Goal: Task Accomplishment & Management: Manage account settings

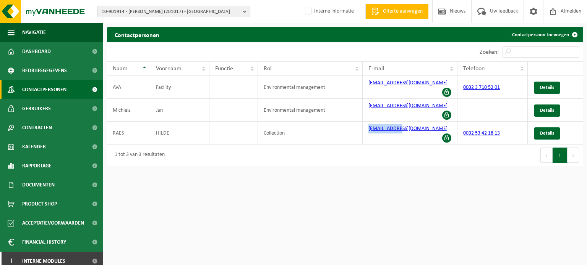
click at [137, 10] on span "10-901914 - AVA AALST (201017) - AALST" at bounding box center [171, 11] width 138 height 11
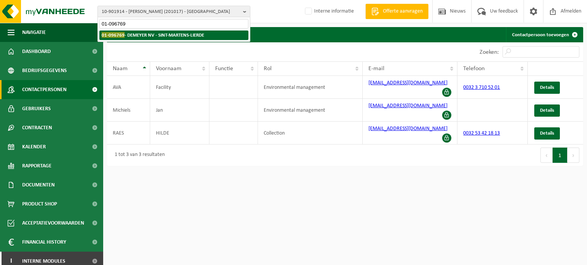
type input "01-096769"
click at [184, 31] on li "01-096769 - DEMEYER NV - SINT-MARTENS-LIERDE" at bounding box center [173, 36] width 149 height 10
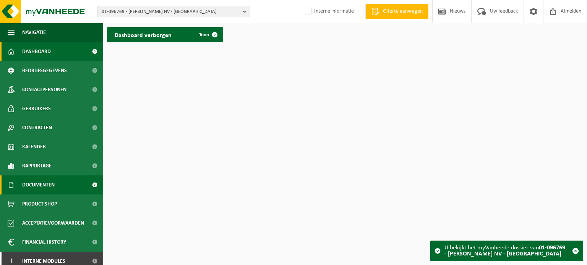
click at [53, 183] on span "Documenten" at bounding box center [38, 185] width 32 height 19
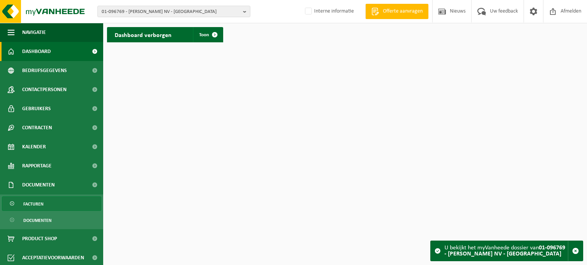
click at [63, 203] on link "Facturen" at bounding box center [51, 204] width 99 height 15
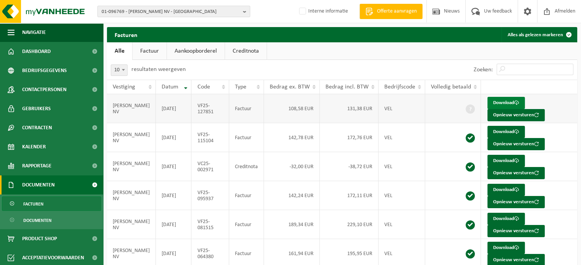
click at [496, 104] on link "Download" at bounding box center [505, 103] width 37 height 12
click at [192, 12] on span "01-096769 - DEMEYER NV - SINT-MARTENS-LIERDE" at bounding box center [171, 11] width 138 height 11
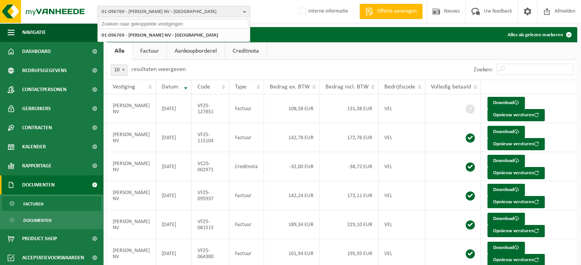
paste input "10-989996"
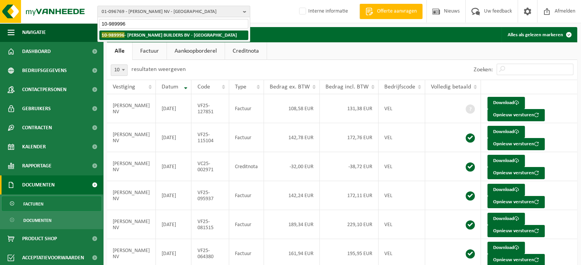
type input "10-989996"
click at [165, 34] on strong "10-989996 - NOE BUILDERS BV - ANTWERPEN" at bounding box center [169, 35] width 135 height 6
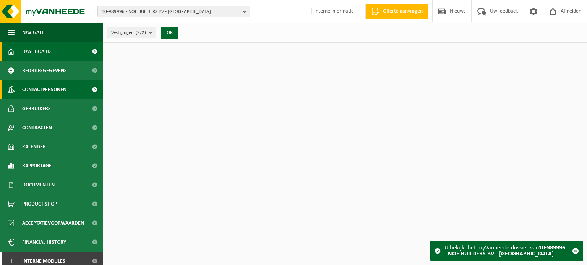
click at [46, 92] on span "Contactpersonen" at bounding box center [44, 89] width 44 height 19
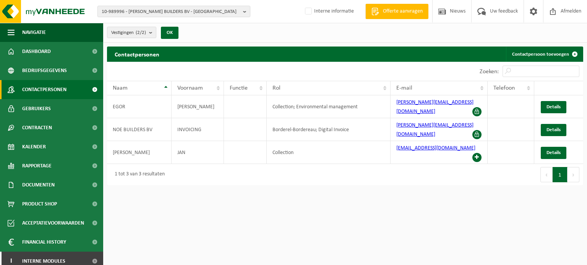
click at [44, 105] on span "Gebruikers" at bounding box center [36, 108] width 29 height 19
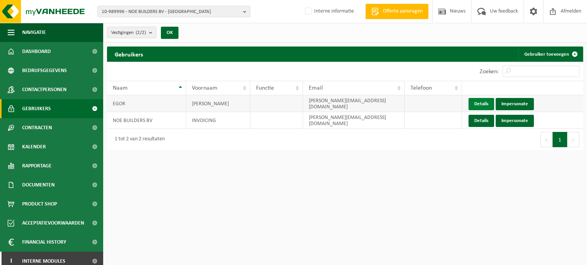
click at [482, 103] on link "Details" at bounding box center [481, 104] width 26 height 12
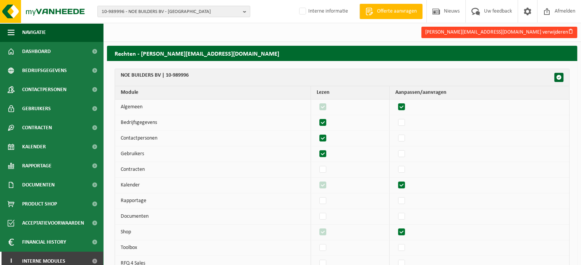
click at [518, 34] on button "mike@procureplug.nl verwijderen" at bounding box center [499, 32] width 156 height 11
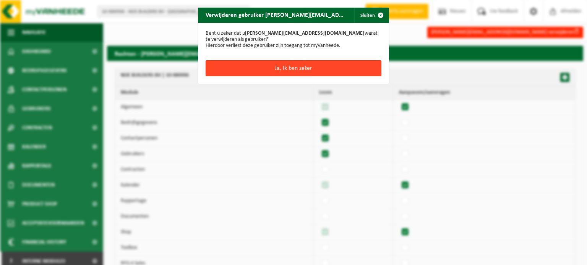
click at [325, 60] on button "Ja, ik ben zeker" at bounding box center [293, 68] width 176 height 16
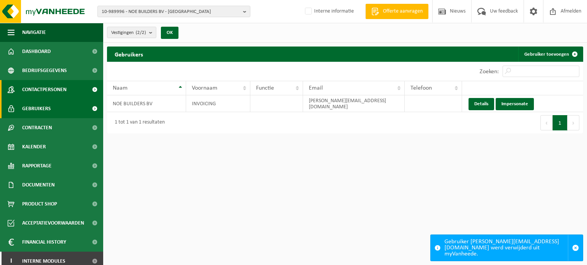
click at [54, 90] on span "Contactpersonen" at bounding box center [44, 89] width 44 height 19
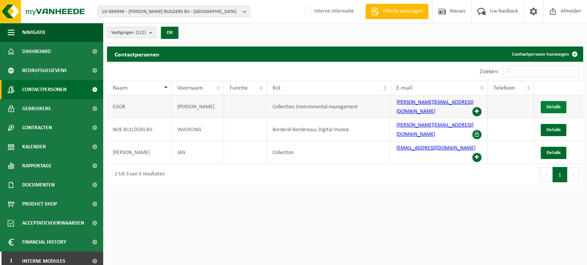
click at [559, 105] on span "Details" at bounding box center [553, 107] width 14 height 5
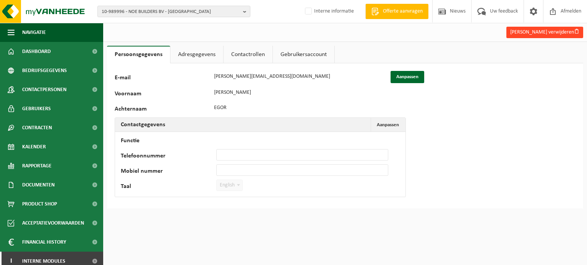
click at [540, 35] on button "Mike Egor verwijderen" at bounding box center [544, 32] width 77 height 11
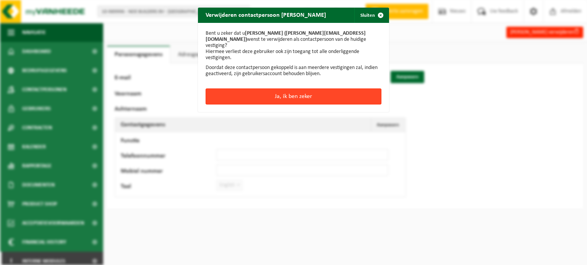
click at [264, 89] on button "Ja, ik ben zeker" at bounding box center [293, 97] width 176 height 16
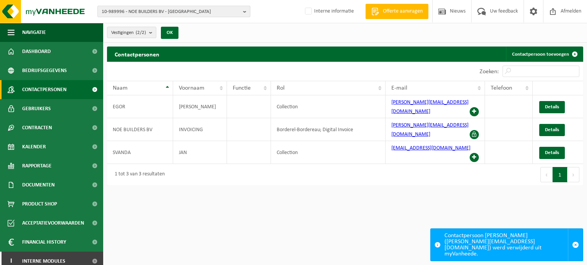
click at [233, 12] on span "10-989996 - NOE BUILDERS BV - [GEOGRAPHIC_DATA]" at bounding box center [171, 11] width 138 height 11
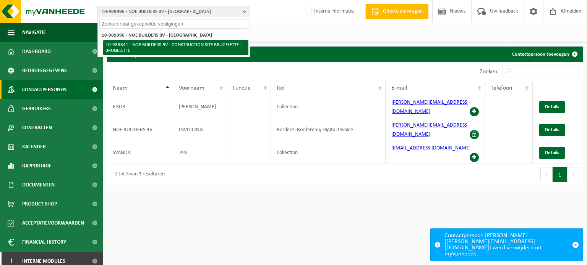
click at [172, 41] on li "10-988841 - NOE BUILDERS BV - CONSTRUCTION SITE BRUGELETTE - BRUGELETTE" at bounding box center [175, 47] width 145 height 15
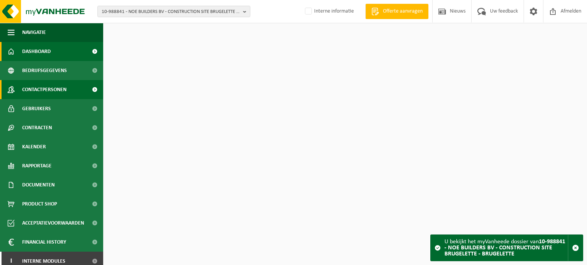
click at [25, 96] on span "Contactpersonen" at bounding box center [44, 89] width 44 height 19
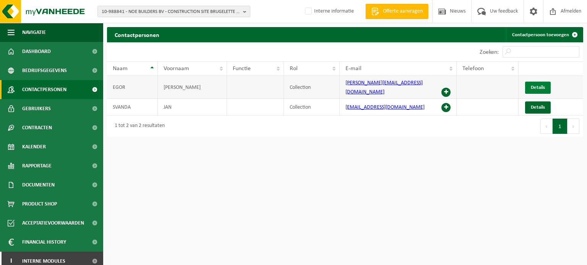
click at [544, 85] on span "Details" at bounding box center [537, 87] width 14 height 5
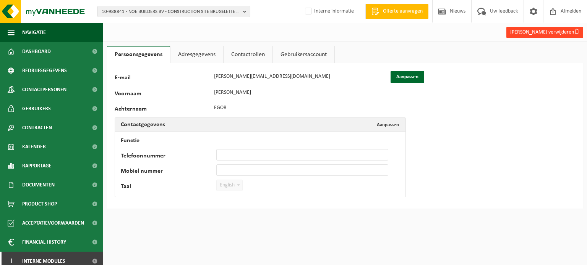
click at [559, 37] on button "Mike Egor verwijderen" at bounding box center [544, 32] width 77 height 11
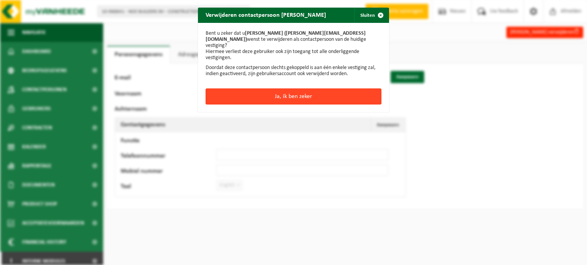
click at [324, 89] on button "Ja, ik ben zeker" at bounding box center [293, 97] width 176 height 16
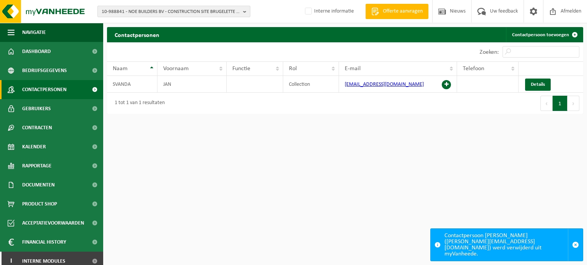
click at [197, 13] on span "10-988841 - NOE BUILDERS BV - CONSTRUCTION SITE BRUGELETTE - BRUGELETTE" at bounding box center [171, 11] width 138 height 11
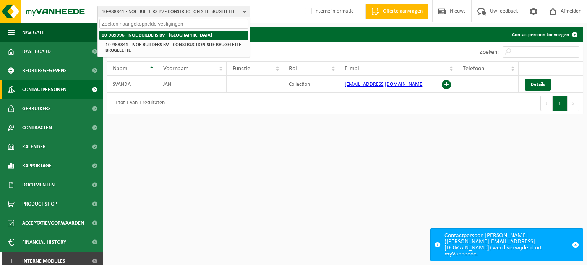
click at [155, 36] on strong "10-989996 - [PERSON_NAME] BUILDERS BV - [GEOGRAPHIC_DATA]" at bounding box center [157, 35] width 110 height 5
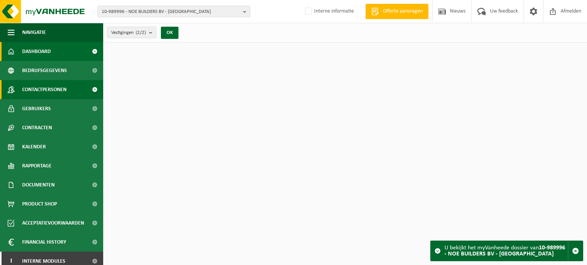
click at [54, 90] on span "Contactpersonen" at bounding box center [44, 89] width 44 height 19
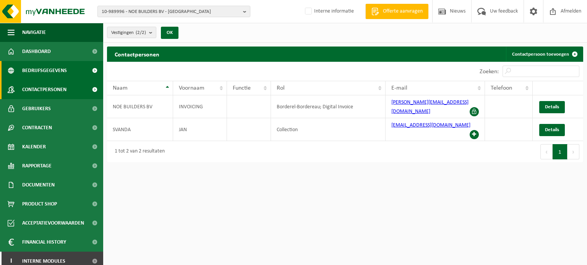
click at [61, 68] on span "Bedrijfsgegevens" at bounding box center [44, 70] width 45 height 19
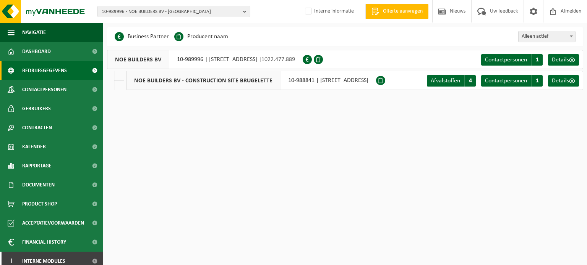
click at [172, 158] on html "10-989996 - NOE BUILDERS BV - ANTWERPEN 10-989996 - NOE BUILDERS BV - ANTWERPEN…" at bounding box center [293, 132] width 587 height 265
drag, startPoint x: 176, startPoint y: 58, endPoint x: 201, endPoint y: 59, distance: 25.2
click at [201, 59] on div "NOE BUILDERS BV 10-989996 | MECHELSESTEENWEG 235, 2018 ANTWERPEN | 1022.477.889" at bounding box center [205, 59] width 196 height 19
copy div "10-989996"
click at [67, 12] on img at bounding box center [46, 11] width 92 height 23
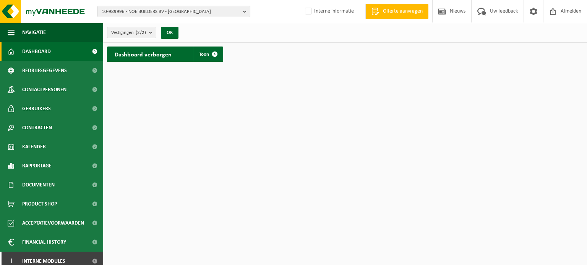
click at [138, 13] on span "10-989996 - NOE BUILDERS BV - ANTWERPEN" at bounding box center [171, 11] width 138 height 11
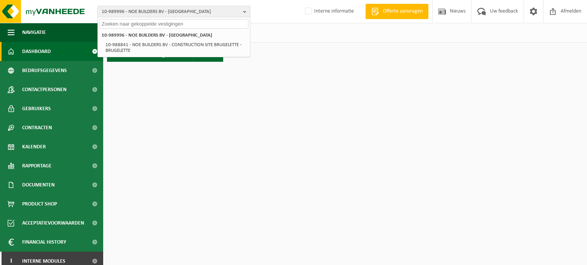
paste input "01-081817"
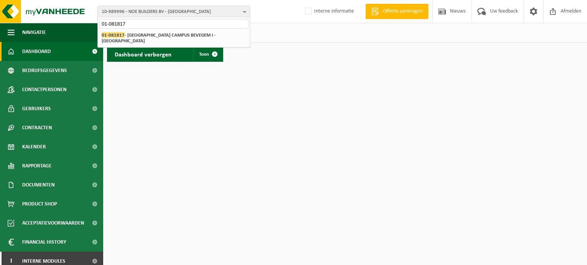
type input "01-081817"
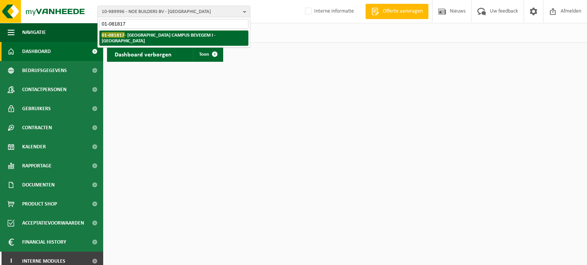
click at [184, 34] on strong "01-081817 - OLV COLLEGE CAMPUS BEVEGEM I - ZOTTEGEM" at bounding box center [159, 37] width 114 height 11
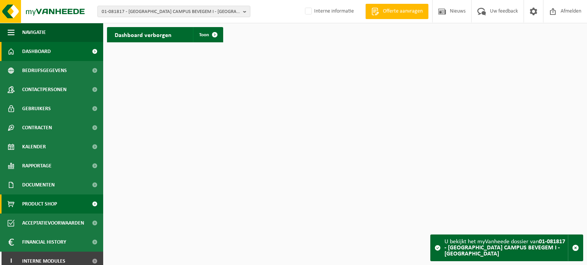
click at [73, 198] on link "Product Shop" at bounding box center [51, 204] width 103 height 19
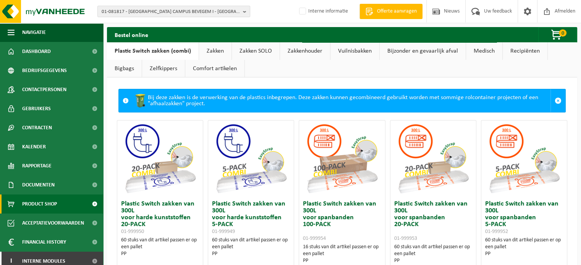
click at [211, 50] on link "Zakken" at bounding box center [215, 51] width 32 height 18
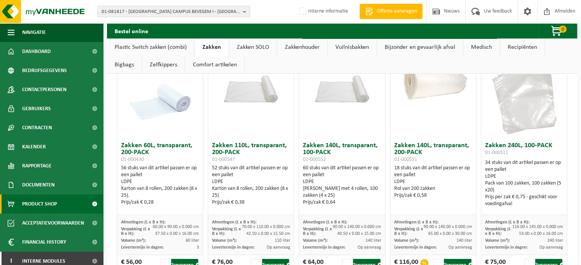
scroll to position [57, 0]
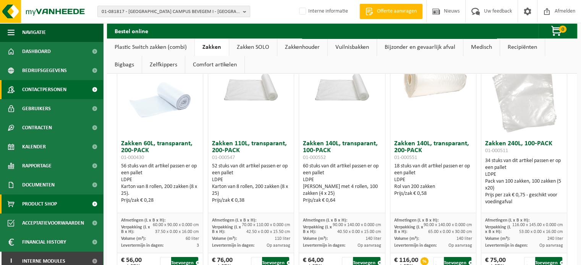
click at [61, 89] on span "Contactpersonen" at bounding box center [44, 89] width 44 height 19
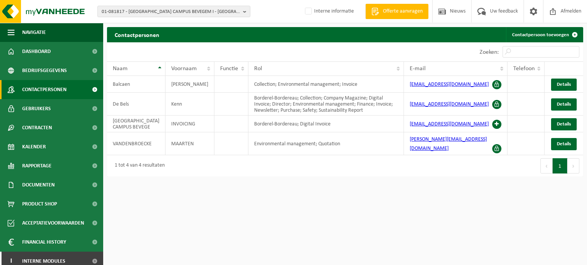
click at [402, 160] on div "Eerste Vorige 1 Volgende Laatste" at bounding box center [464, 165] width 238 height 21
click at [411, 160] on div "Eerste Vorige 1 Volgende Laatste" at bounding box center [464, 165] width 238 height 21
click at [416, 228] on html "01-081817 - OLV COLLEGE CAMPUS BEVEGEM I - ZOTTEGEM 10-868074 - GROEP DOKO ( SC…" at bounding box center [293, 132] width 587 height 265
click at [432, 154] on td "[PERSON_NAME][EMAIL_ADDRESS][DOMAIN_NAME]" at bounding box center [455, 144] width 103 height 23
click at [559, 87] on span "Details" at bounding box center [563, 84] width 14 height 5
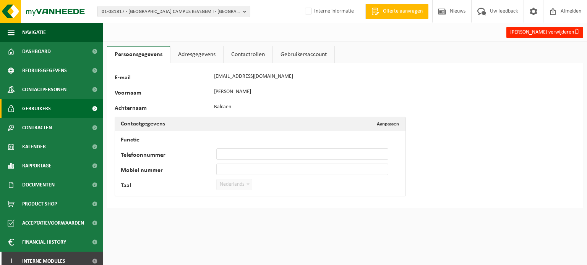
click at [50, 108] on link "Gebruikers" at bounding box center [51, 108] width 103 height 19
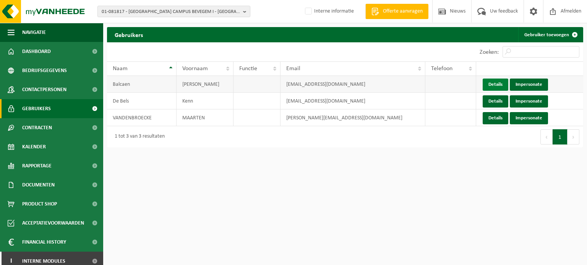
click at [490, 84] on link "Details" at bounding box center [495, 85] width 26 height 12
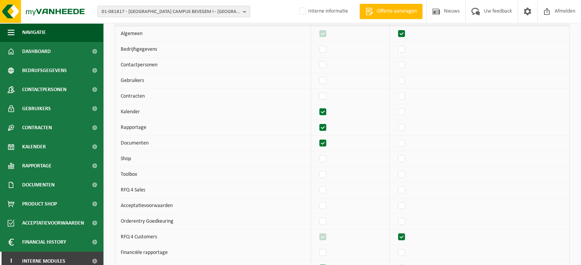
scroll to position [76, 0]
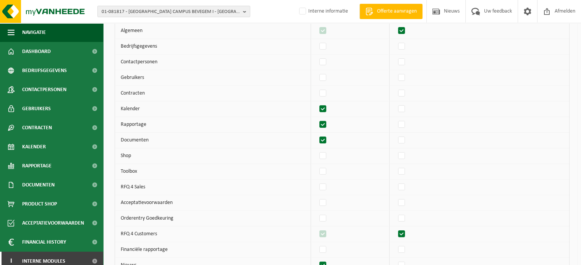
click at [144, 155] on td "Shop" at bounding box center [213, 157] width 196 height 16
click at [271, 151] on td "Shop" at bounding box center [213, 157] width 196 height 16
click at [403, 154] on label"] at bounding box center [401, 155] width 11 height 11
click at [395, 150] on input "checkbox" at bounding box center [395, 150] width 0 height 0
checkbox input "true"
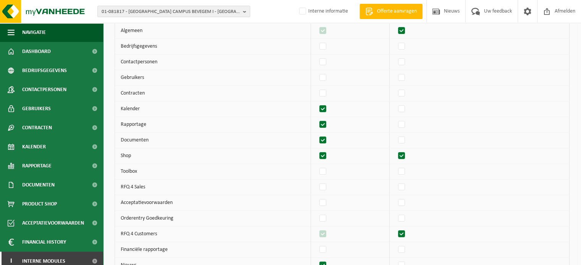
checkbox input "true"
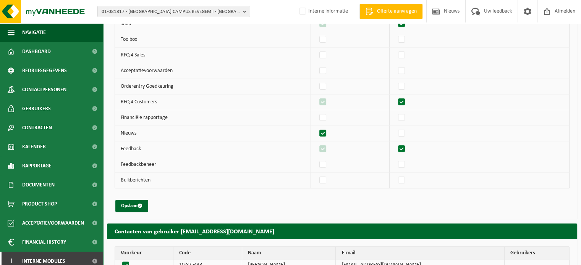
scroll to position [234, 0]
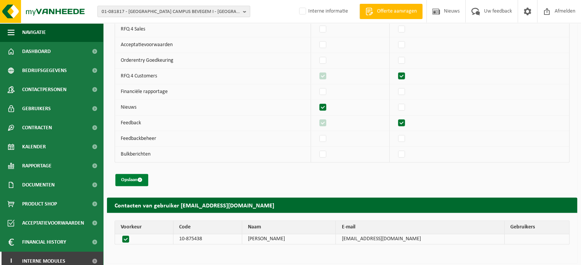
drag, startPoint x: 134, startPoint y: 177, endPoint x: 139, endPoint y: 179, distance: 5.0
click at [134, 179] on button "Opslaan" at bounding box center [131, 180] width 33 height 12
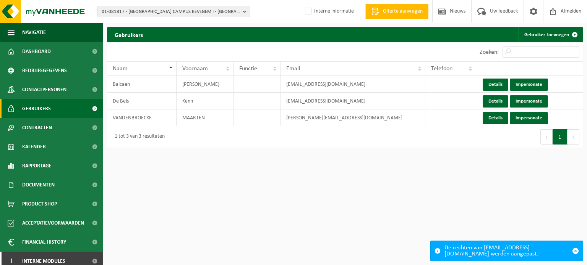
click at [385, 196] on html "01-081817 - OLV COLLEGE CAMPUS BEVEGEM I - ZOTTEGEM 10-868074 - GROEP DOKO ( SC…" at bounding box center [293, 132] width 587 height 265
click at [403, 186] on html "01-081817 - OLV COLLEGE CAMPUS BEVEGEM I - ZOTTEGEM 10-868074 - GROEP DOKO ( SC…" at bounding box center [293, 132] width 587 height 265
click at [296, 96] on td "preventie@olvczottegem.be" at bounding box center [352, 101] width 145 height 17
click at [214, 168] on html "01-081817 - OLV COLLEGE CAMPUS BEVEGEM I - ZOTTEGEM 10-868074 - GROEP DOKO ( SC…" at bounding box center [293, 132] width 587 height 265
click at [490, 83] on link "Details" at bounding box center [495, 85] width 26 height 12
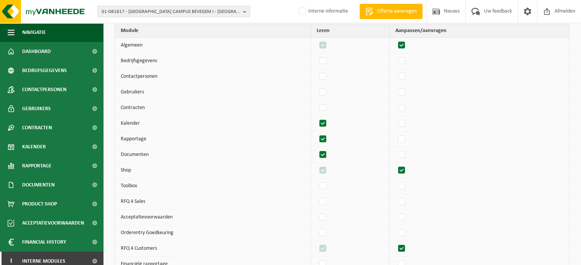
scroll to position [57, 0]
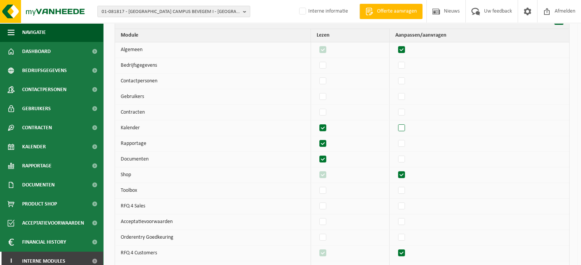
click at [404, 131] on label"] at bounding box center [401, 128] width 11 height 11
click at [395, 123] on input "checkbox" at bounding box center [395, 122] width 0 height 0
checkbox input "true"
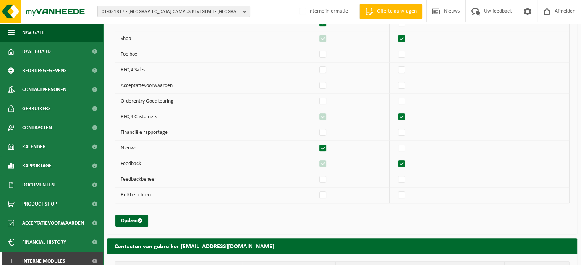
scroll to position [234, 0]
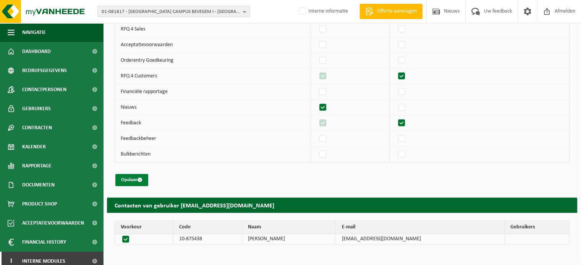
click at [142, 180] on span "submit" at bounding box center [139, 180] width 5 height 5
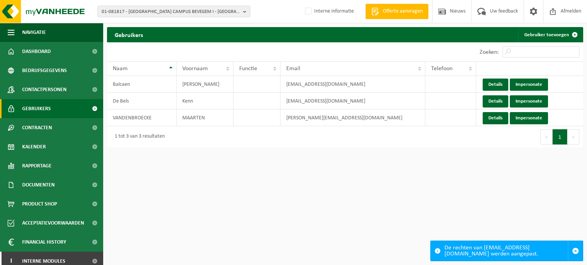
click at [386, 188] on html "01-081817 - OLV COLLEGE CAMPUS BEVEGEM I - ZOTTEGEM 10-868074 - GROEP DOKO ( SC…" at bounding box center [293, 132] width 587 height 265
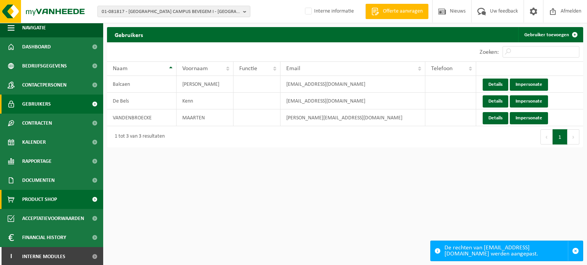
scroll to position [6, 0]
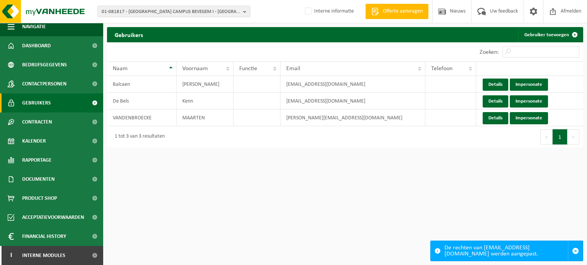
click at [195, 225] on html "01-081817 - OLV COLLEGE CAMPUS BEVEGEM I - ZOTTEGEM 10-868074 - GROEP DOKO ( SC…" at bounding box center [293, 132] width 587 height 265
click at [244, 200] on html "01-081817 - OLV COLLEGE CAMPUS BEVEGEM I - ZOTTEGEM 10-868074 - GROEP DOKO ( SC…" at bounding box center [293, 132] width 587 height 265
click at [147, 199] on html "01-081817 - OLV COLLEGE CAMPUS BEVEGEM I - ZOTTEGEM 10-868074 - GROEP DOKO ( SC…" at bounding box center [293, 132] width 587 height 265
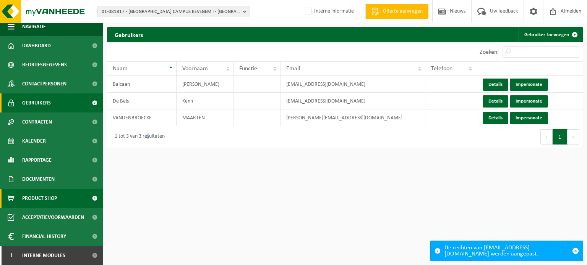
click at [47, 202] on span "Product Shop" at bounding box center [39, 198] width 35 height 19
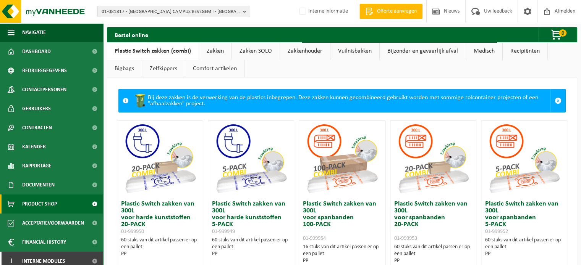
click at [206, 49] on link "Zakken" at bounding box center [215, 51] width 32 height 18
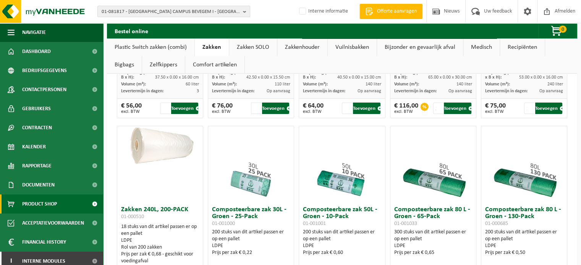
scroll to position [200, 0]
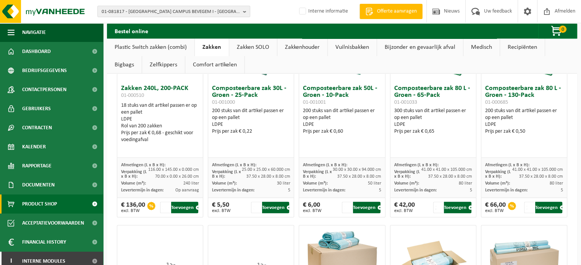
scroll to position [210, 0]
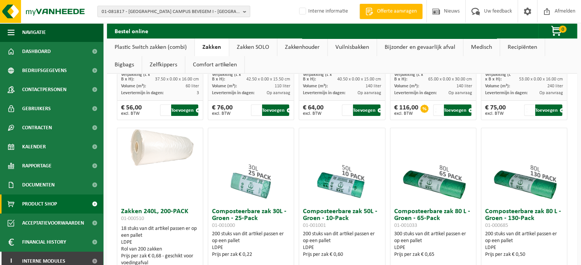
drag, startPoint x: 386, startPoint y: 123, endPoint x: 399, endPoint y: 126, distance: 13.9
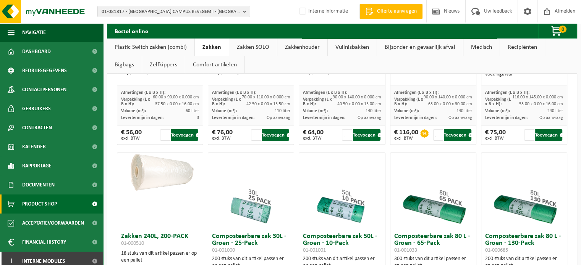
scroll to position [181, 0]
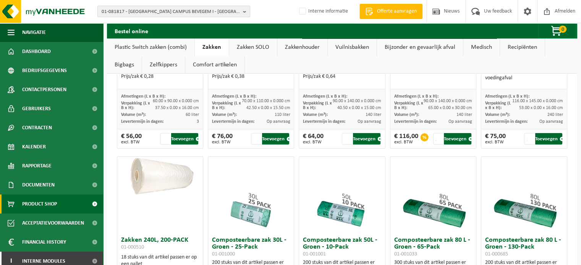
click at [136, 12] on span "01-081817 - OLV COLLEGE CAMPUS BEVEGEM I - ZOTTEGEM" at bounding box center [171, 11] width 138 height 11
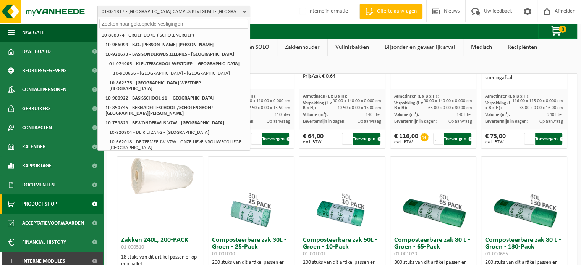
paste input "10-988989"
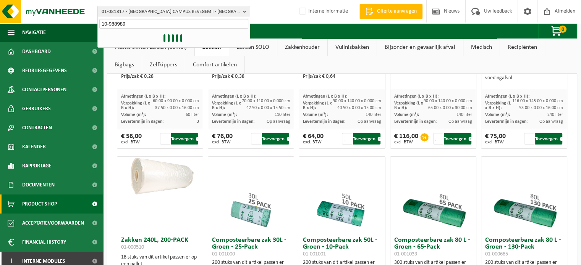
type input "10-988989"
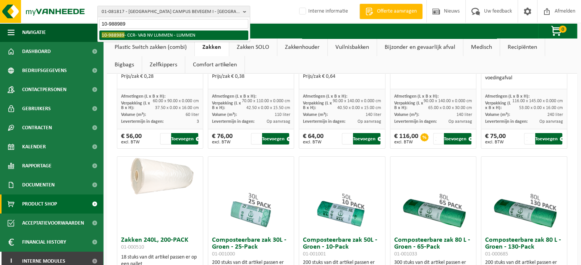
click at [131, 33] on li "10-988989 - CCR- VAB NV LUMMEN - LUMMEN" at bounding box center [173, 36] width 149 height 10
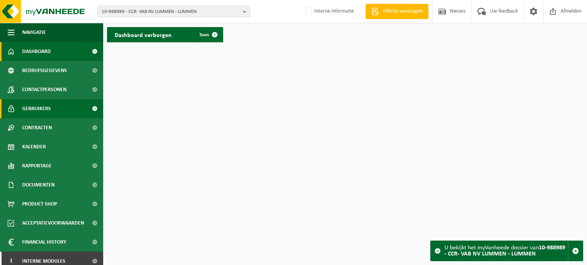
click at [32, 116] on span "Gebruikers" at bounding box center [36, 108] width 29 height 19
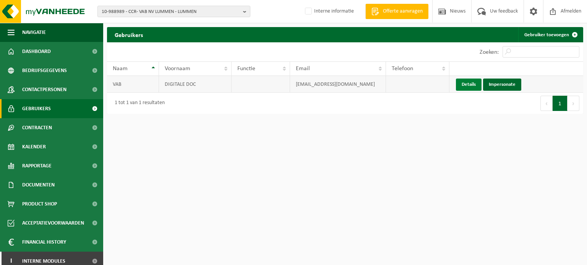
click at [468, 83] on link "Details" at bounding box center [469, 85] width 26 height 12
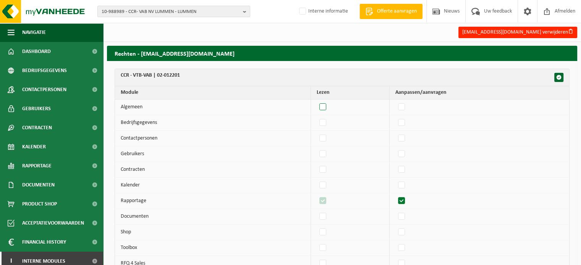
click at [324, 108] on label"] at bounding box center [323, 107] width 11 height 11
click at [317, 102] on input "checkbox" at bounding box center [316, 101] width 0 height 0
checkbox input "true"
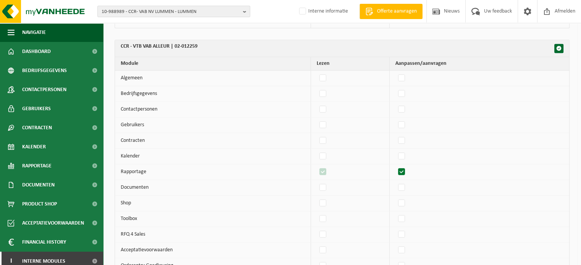
scroll to position [372, 0]
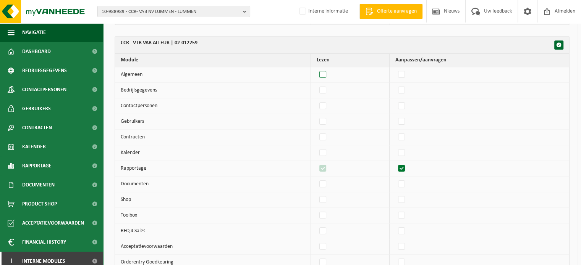
click at [324, 71] on label"] at bounding box center [323, 74] width 11 height 11
click at [317, 69] on input "checkbox" at bounding box center [316, 69] width 0 height 0
checkbox input "true"
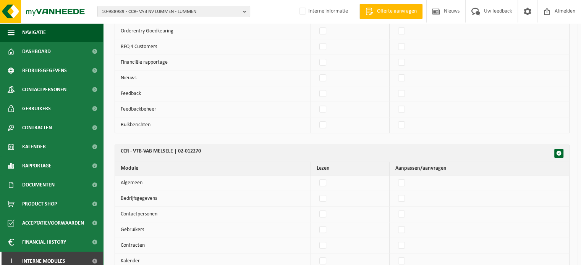
scroll to position [640, 0]
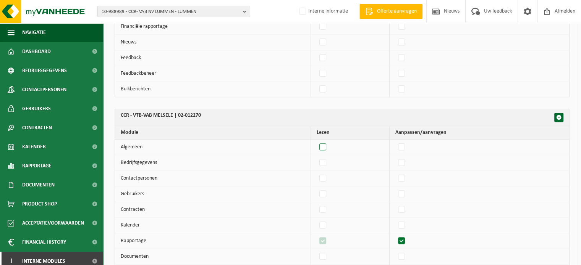
click at [324, 142] on label"] at bounding box center [323, 147] width 11 height 11
click at [317, 141] on input "checkbox" at bounding box center [316, 141] width 0 height 0
checkbox input "true"
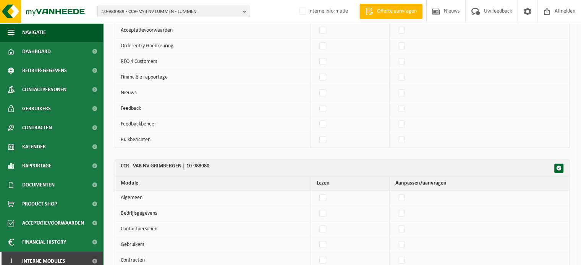
scroll to position [945, 0]
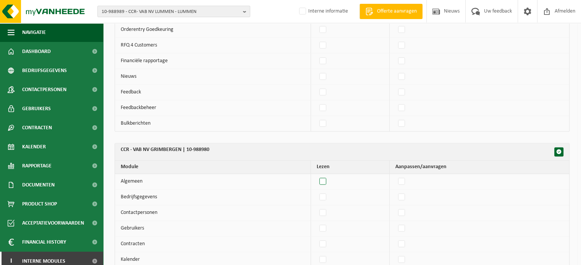
click at [326, 176] on label"] at bounding box center [323, 181] width 11 height 11
click at [317, 176] on input "checkbox" at bounding box center [316, 176] width 0 height 0
checkbox input "true"
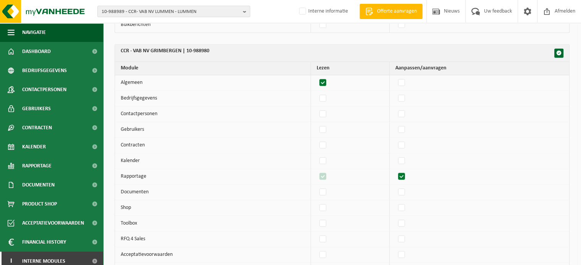
scroll to position [1260, 0]
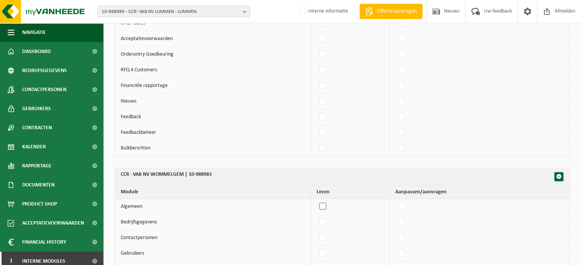
click at [328, 201] on label"] at bounding box center [323, 206] width 11 height 11
click at [317, 201] on input "checkbox" at bounding box center [316, 201] width 0 height 0
checkbox input "true"
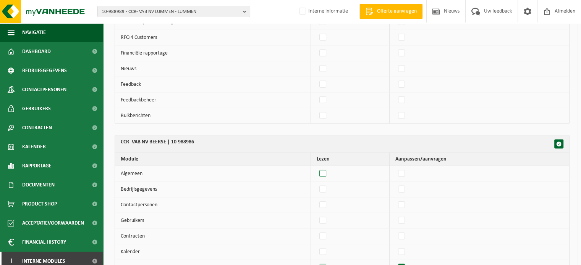
click at [326, 168] on label"] at bounding box center [323, 173] width 11 height 11
click at [317, 168] on input "checkbox" at bounding box center [316, 168] width 0 height 0
checkbox input "true"
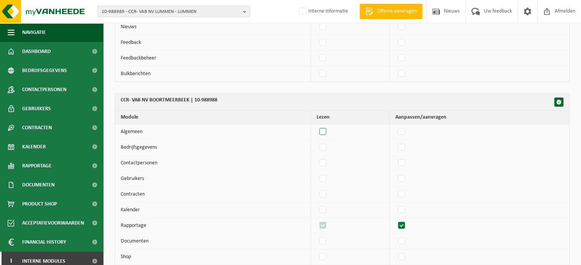
click at [323, 126] on label"] at bounding box center [323, 131] width 11 height 11
click at [317, 126] on input "checkbox" at bounding box center [316, 126] width 0 height 0
checkbox input "true"
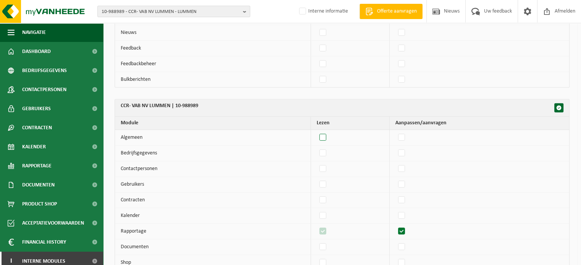
click at [325, 132] on label"] at bounding box center [323, 137] width 11 height 11
click at [317, 132] on input "checkbox" at bounding box center [316, 132] width 0 height 0
checkbox input "true"
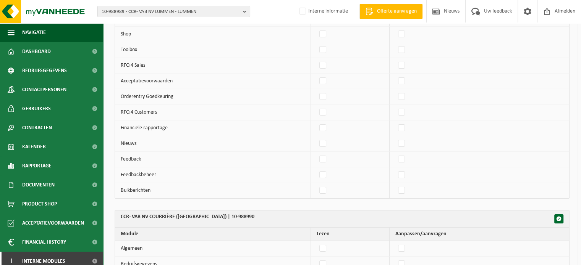
scroll to position [2578, 0]
click at [328, 243] on label"] at bounding box center [323, 248] width 11 height 11
click at [317, 243] on input "checkbox" at bounding box center [316, 243] width 0 height 0
checkbox input "true"
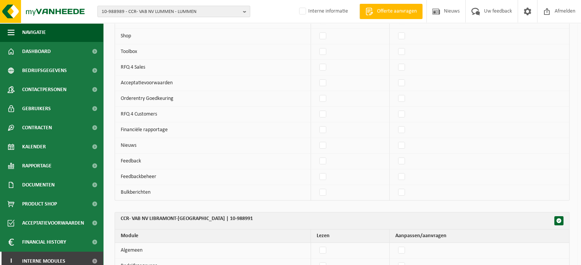
scroll to position [2998, 0]
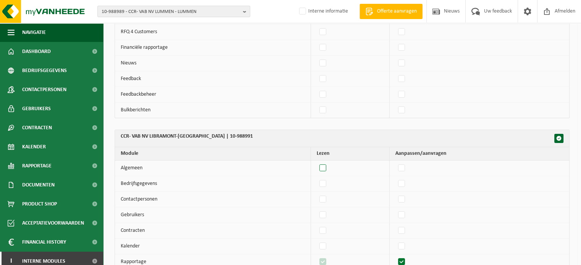
click at [325, 163] on label"] at bounding box center [323, 168] width 11 height 11
click at [317, 162] on input "checkbox" at bounding box center [316, 162] width 0 height 0
checkbox input "true"
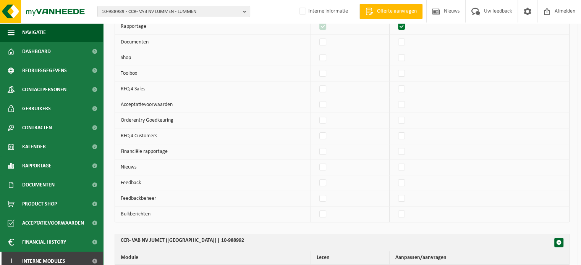
scroll to position [3399, 0]
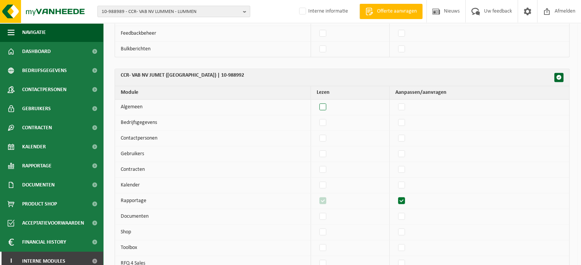
click at [324, 102] on label"] at bounding box center [323, 107] width 11 height 11
click at [317, 101] on input "checkbox" at bounding box center [316, 101] width 0 height 0
checkbox input "true"
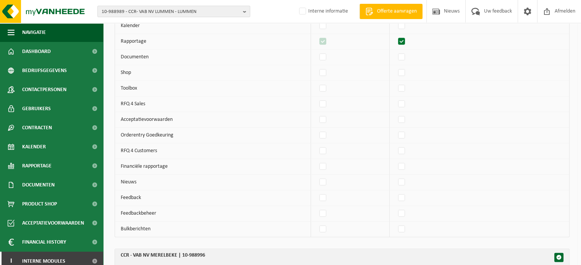
scroll to position [3599, 0]
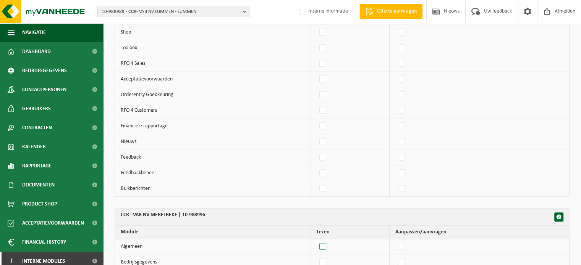
click at [321, 241] on label"] at bounding box center [323, 246] width 11 height 11
click at [317, 241] on input "checkbox" at bounding box center [316, 241] width 0 height 0
checkbox input "true"
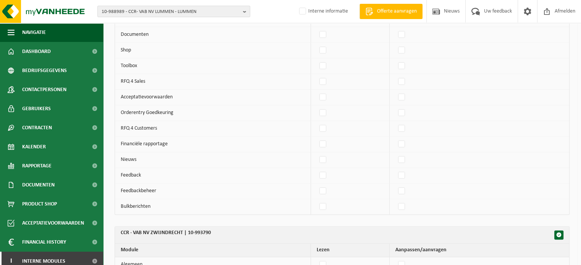
scroll to position [4048, 0]
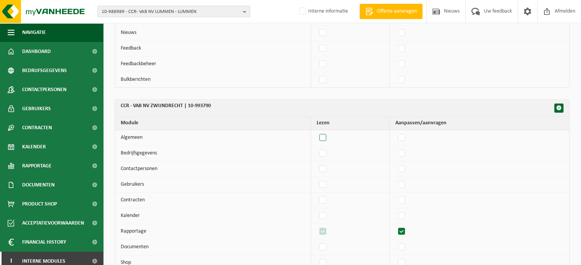
click at [328, 132] on label"] at bounding box center [323, 137] width 11 height 11
click at [317, 132] on input "checkbox" at bounding box center [316, 132] width 0 height 0
checkbox input "true"
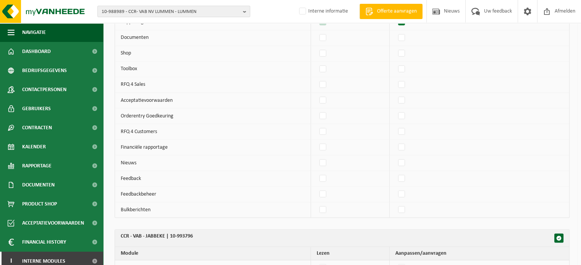
scroll to position [4258, 0]
click at [328, 262] on label"] at bounding box center [323, 267] width 11 height 11
click at [317, 262] on input "checkbox" at bounding box center [316, 262] width 0 height 0
checkbox input "true"
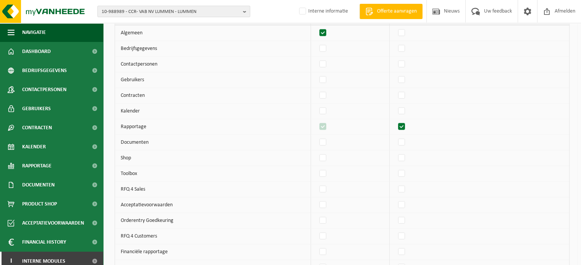
scroll to position [4678, 0]
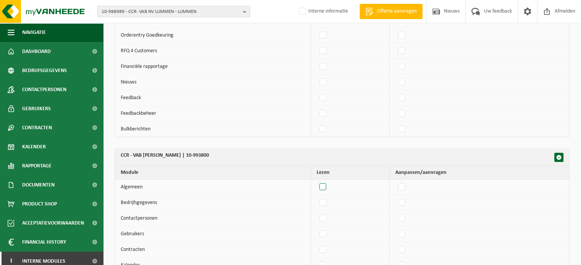
click at [327, 182] on label"] at bounding box center [323, 187] width 11 height 11
click at [317, 181] on input "checkbox" at bounding box center [316, 181] width 0 height 0
checkbox input "true"
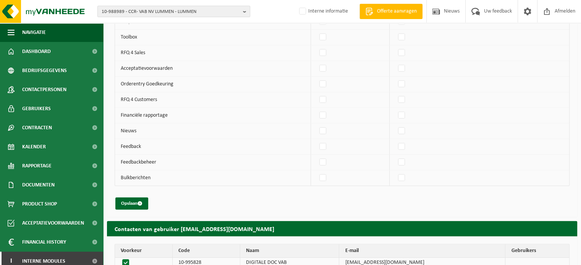
scroll to position [4969, 0]
click at [141, 201] on span "submit" at bounding box center [139, 203] width 5 height 5
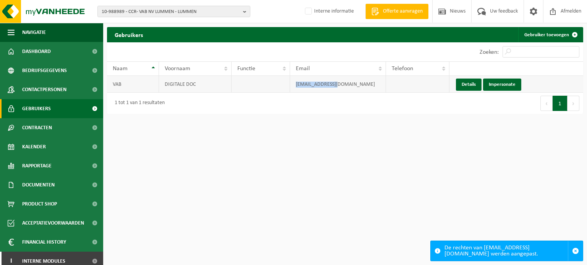
drag, startPoint x: 344, startPoint y: 89, endPoint x: 294, endPoint y: 89, distance: 50.4
click at [294, 89] on td "wgw.admin@vab.be" at bounding box center [338, 84] width 96 height 17
drag, startPoint x: 47, startPoint y: 259, endPoint x: 46, endPoint y: 254, distance: 5.0
click at [47, 259] on span "Interne modules" at bounding box center [43, 261] width 43 height 19
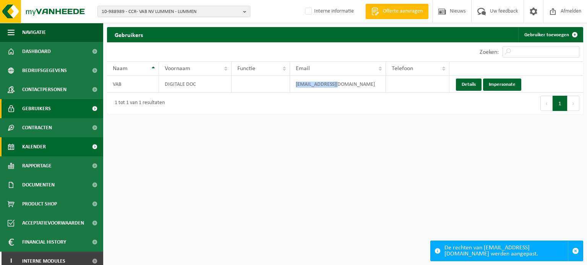
scroll to position [120, 0]
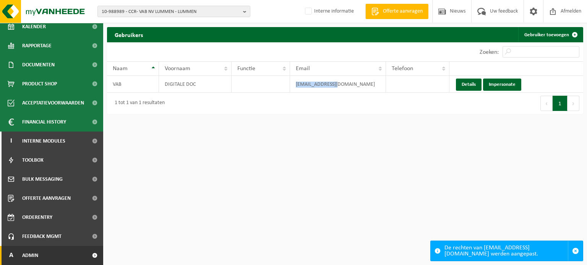
click at [47, 255] on link "A Admin" at bounding box center [51, 255] width 103 height 19
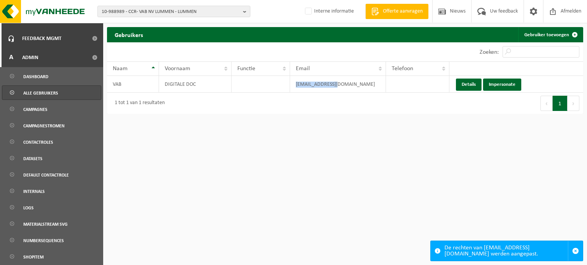
scroll to position [318, 0]
click at [69, 95] on link "Alle gebruikers" at bounding box center [51, 93] width 99 height 15
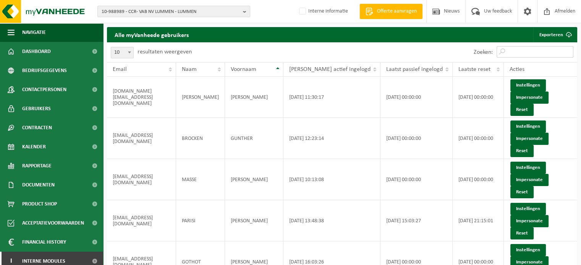
click at [554, 53] on input "Zoeken:" at bounding box center [534, 51] width 77 height 11
paste input "10-988989"
type input "10-988989"
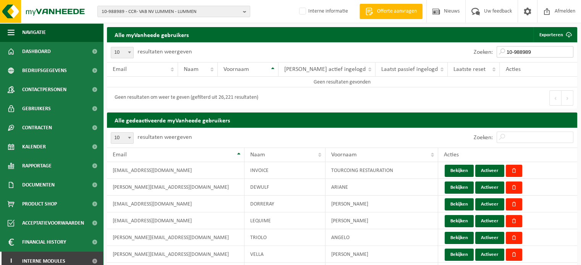
drag, startPoint x: 545, startPoint y: 53, endPoint x: 430, endPoint y: 44, distance: 115.3
click at [431, 44] on div "Zoeken: 10-988989" at bounding box center [459, 52] width 235 height 20
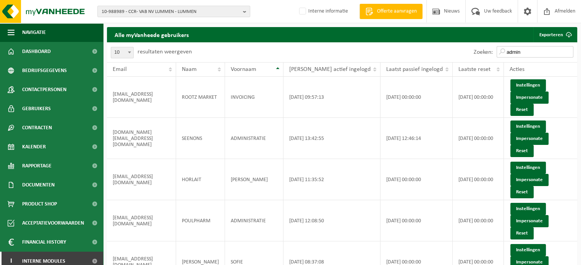
click at [511, 51] on input "admin" at bounding box center [534, 51] width 77 height 11
click at [527, 52] on input "admin" at bounding box center [534, 51] width 77 height 11
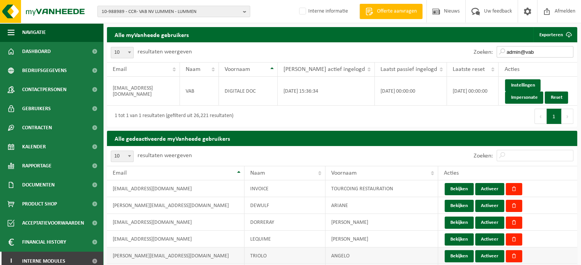
type input "admin@vab"
click at [130, 10] on span "10-988989 - CCR- VAB NV LUMMEN - LUMMEN" at bounding box center [171, 11] width 138 height 11
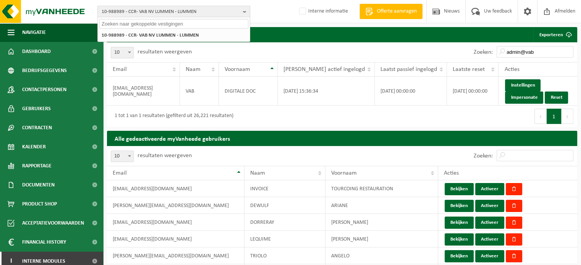
paste input "10-737142"
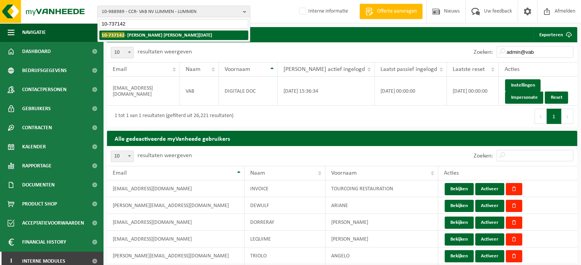
type input "10-737142"
click at [164, 36] on strong "10-737142 - SOENEN LUDWIG NOEL - ROESELARE" at bounding box center [157, 35] width 110 height 6
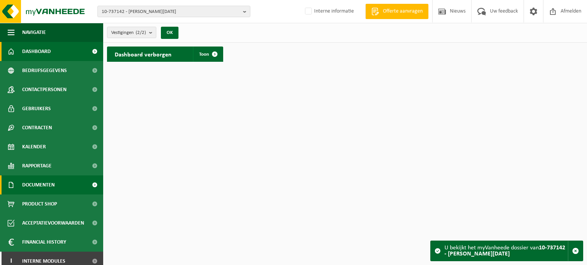
click at [51, 182] on span "Documenten" at bounding box center [38, 185] width 32 height 19
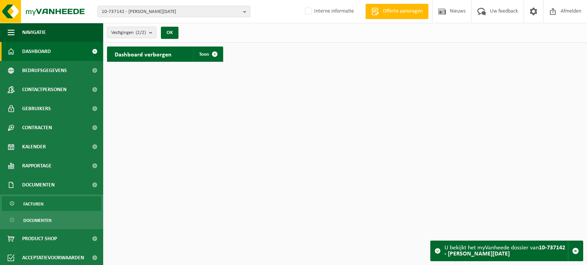
click at [37, 204] on span "Facturen" at bounding box center [33, 204] width 20 height 15
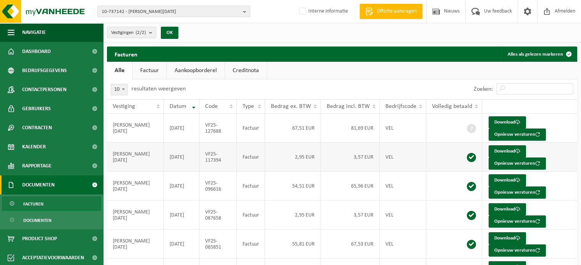
click at [271, 159] on td "2,95 EUR" at bounding box center [293, 157] width 56 height 29
click at [242, 157] on td "Factuur" at bounding box center [251, 157] width 28 height 29
drag, startPoint x: 245, startPoint y: 157, endPoint x: 399, endPoint y: 167, distance: 154.2
click at [399, 167] on tr "[PERSON_NAME][DATE] [DATE] VF25-117394 Factuur 2,95 EUR 3,57 EUR VEL Download O…" at bounding box center [342, 157] width 470 height 29
click at [399, 167] on td "VEL" at bounding box center [403, 157] width 47 height 29
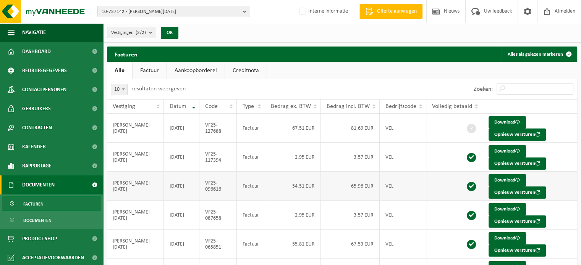
click at [394, 187] on td "VEL" at bounding box center [403, 186] width 47 height 29
click at [374, 176] on td "65,96 EUR" at bounding box center [350, 186] width 59 height 29
click at [125, 183] on td "SOENEN LUDWIG NOEL" at bounding box center [135, 186] width 57 height 29
drag, startPoint x: 112, startPoint y: 182, endPoint x: 125, endPoint y: 190, distance: 14.7
click at [125, 190] on td "SOENEN LUDWIG NOEL" at bounding box center [135, 186] width 57 height 29
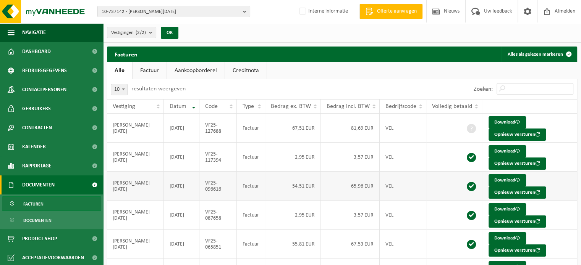
click at [183, 184] on td "2025-07-31" at bounding box center [182, 186] width 36 height 29
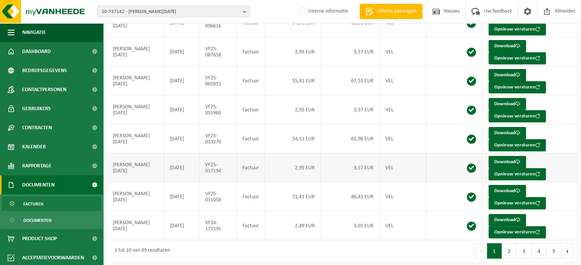
scroll to position [164, 0]
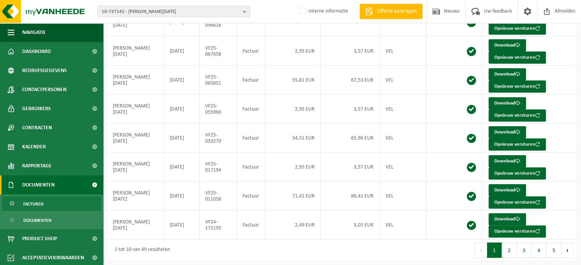
click at [216, 240] on div "1 tot 10 van 49 resultaten" at bounding box center [224, 250] width 235 height 21
click at [385, 227] on td "VEL" at bounding box center [403, 225] width 47 height 29
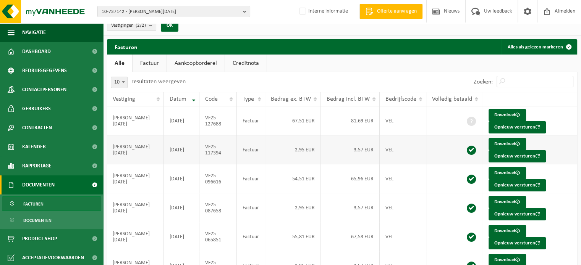
scroll to position [0, 0]
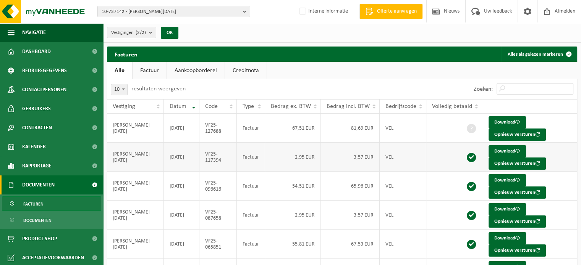
click at [250, 165] on td "Factuur" at bounding box center [251, 157] width 28 height 29
drag, startPoint x: 240, startPoint y: 156, endPoint x: 372, endPoint y: 160, distance: 132.2
click at [373, 160] on tr "SOENEN LUDWIG NOEL 2025-08-31 VF25-117394 Factuur 2,95 EUR 3,57 EUR VEL Downloa…" at bounding box center [342, 157] width 470 height 29
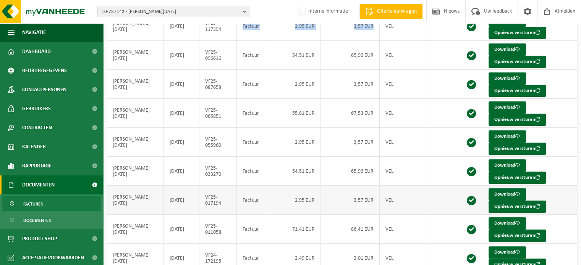
scroll to position [88, 0]
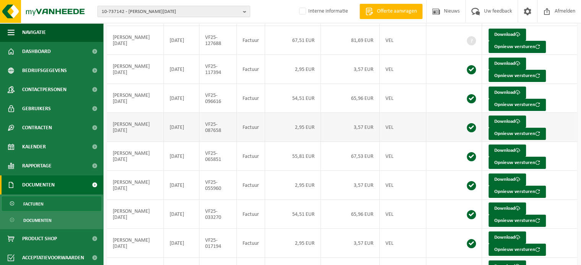
click at [261, 122] on td "Factuur" at bounding box center [251, 127] width 28 height 29
click at [233, 126] on td "VF25-087658" at bounding box center [217, 127] width 37 height 29
drag, startPoint x: 114, startPoint y: 124, endPoint x: 454, endPoint y: 132, distance: 340.0
click at [454, 132] on tr "SOENEN LUDWIG NOEL 2025-06-30 VF25-087658 Factuur 2,95 EUR 3,57 EUR VEL Downloa…" at bounding box center [342, 127] width 470 height 29
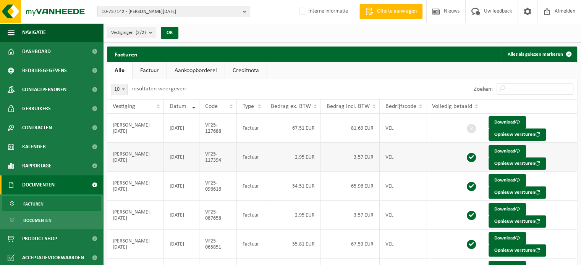
click at [318, 162] on td "2,95 EUR" at bounding box center [293, 157] width 56 height 29
click at [322, 153] on td "3,57 EUR" at bounding box center [350, 157] width 59 height 29
drag, startPoint x: 112, startPoint y: 155, endPoint x: 435, endPoint y: 162, distance: 323.9
click at [435, 162] on tr "SOENEN LUDWIG NOEL 2025-08-31 VF25-117394 Factuur 2,95 EUR 3,57 EUR VEL Downloa…" at bounding box center [342, 157] width 470 height 29
click at [435, 162] on td at bounding box center [454, 157] width 56 height 29
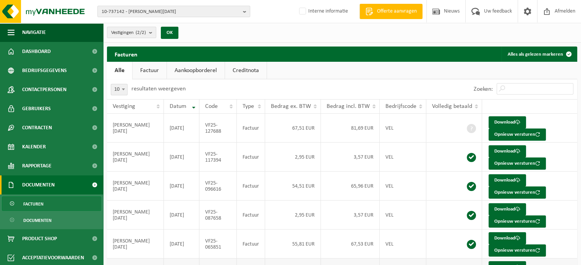
scroll to position [164, 0]
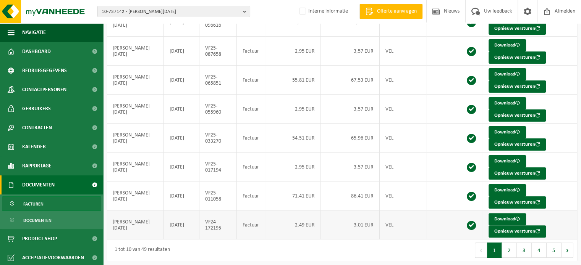
click at [352, 219] on td "3,01 EUR" at bounding box center [350, 225] width 59 height 29
click at [507, 248] on button "2" at bounding box center [509, 250] width 15 height 15
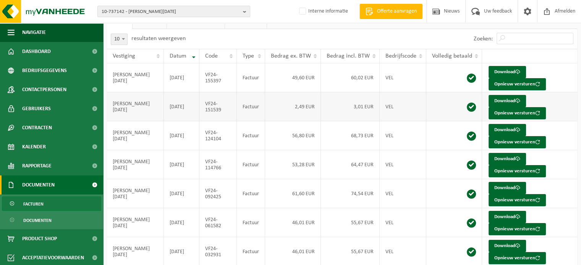
scroll to position [162, 0]
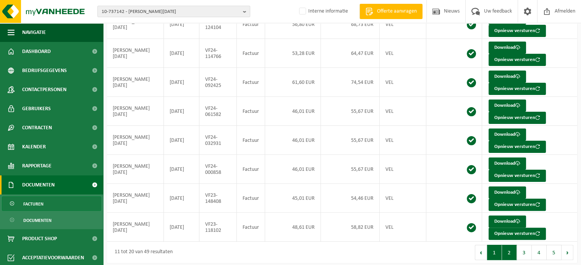
click at [490, 255] on button "1" at bounding box center [494, 252] width 15 height 15
click at [203, 155] on td "VF25-017194" at bounding box center [217, 169] width 37 height 29
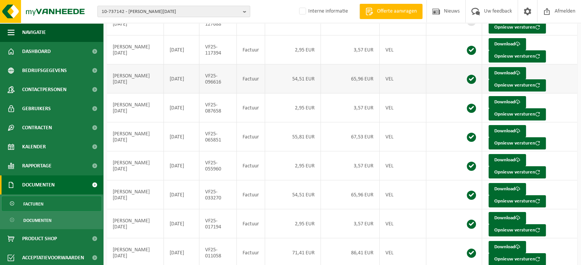
scroll to position [0, 0]
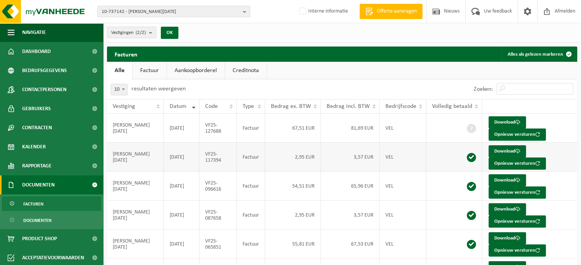
drag, startPoint x: 256, startPoint y: 162, endPoint x: 242, endPoint y: 156, distance: 15.2
click at [255, 162] on td "Factuur" at bounding box center [251, 157] width 28 height 29
drag, startPoint x: 113, startPoint y: 154, endPoint x: 146, endPoint y: 170, distance: 36.6
click at [146, 170] on td "SOENEN LUDWIG NOEL" at bounding box center [135, 157] width 57 height 29
click at [161, 167] on td "SOENEN LUDWIG NOEL" at bounding box center [135, 157] width 57 height 29
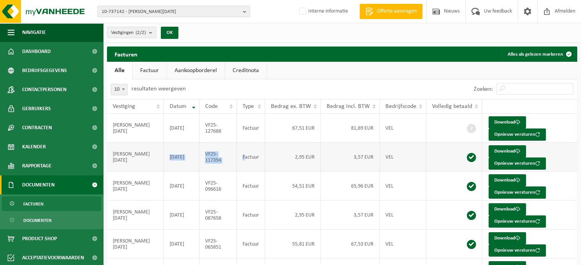
drag, startPoint x: 168, startPoint y: 154, endPoint x: 246, endPoint y: 160, distance: 78.5
click at [246, 160] on tr "SOENEN LUDWIG NOEL 2025-08-31 VF25-117394 Factuur 2,95 EUR 3,57 EUR VEL Downloa…" at bounding box center [342, 157] width 470 height 29
click at [272, 172] on td "54,51 EUR" at bounding box center [293, 186] width 56 height 29
click at [370, 158] on td "3,57 EUR" at bounding box center [350, 157] width 59 height 29
drag, startPoint x: 376, startPoint y: 155, endPoint x: 347, endPoint y: 161, distance: 29.7
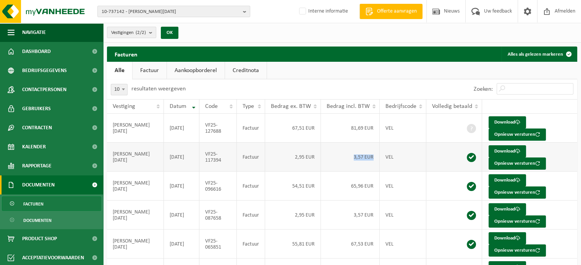
click at [347, 161] on td "3,57 EUR" at bounding box center [350, 157] width 59 height 29
click at [345, 162] on td "3,57 EUR" at bounding box center [350, 157] width 59 height 29
click at [230, 176] on td "VF25-096616" at bounding box center [217, 186] width 37 height 29
click at [147, 145] on td "SOENEN LUDWIG NOEL" at bounding box center [135, 157] width 57 height 29
drag, startPoint x: 112, startPoint y: 154, endPoint x: 129, endPoint y: 167, distance: 21.8
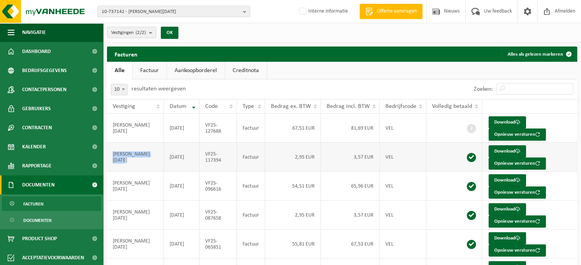
click at [129, 167] on td "SOENEN LUDWIG NOEL" at bounding box center [135, 157] width 57 height 29
click at [124, 169] on td "SOENEN LUDWIG NOEL" at bounding box center [135, 157] width 57 height 29
click at [105, 206] on div "Facturen Alles als gelezen markeren Even geduld. Door de grote hoeveelheid gege…" at bounding box center [342, 238] width 478 height 383
click at [118, 177] on td "SOENEN LUDWIG NOEL" at bounding box center [135, 186] width 57 height 29
drag, startPoint x: 113, startPoint y: 154, endPoint x: 132, endPoint y: 164, distance: 21.5
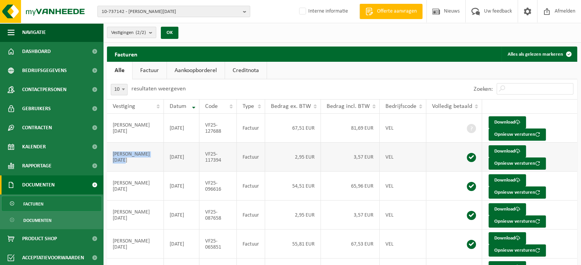
click at [132, 164] on td "SOENEN LUDWIG NOEL" at bounding box center [135, 157] width 57 height 29
click at [380, 160] on td "VEL" at bounding box center [403, 157] width 47 height 29
click at [448, 230] on td at bounding box center [454, 244] width 56 height 29
click at [419, 174] on td "VEL" at bounding box center [403, 186] width 47 height 29
click at [370, 206] on td "3,57 EUR" at bounding box center [350, 215] width 59 height 29
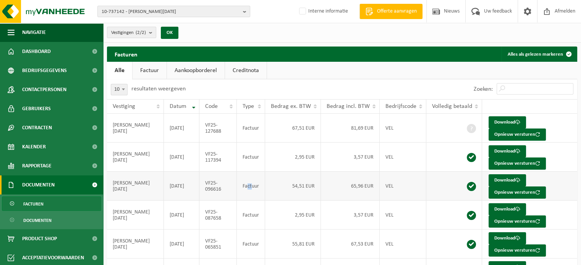
drag, startPoint x: 252, startPoint y: 180, endPoint x: 246, endPoint y: 189, distance: 10.2
click at [246, 189] on td "Factuur" at bounding box center [251, 186] width 28 height 29
click at [181, 228] on td "2025-06-30" at bounding box center [182, 215] width 36 height 29
drag, startPoint x: 110, startPoint y: 211, endPoint x: 145, endPoint y: 226, distance: 38.0
click at [145, 226] on td "SOENEN LUDWIG NOEL" at bounding box center [135, 215] width 57 height 29
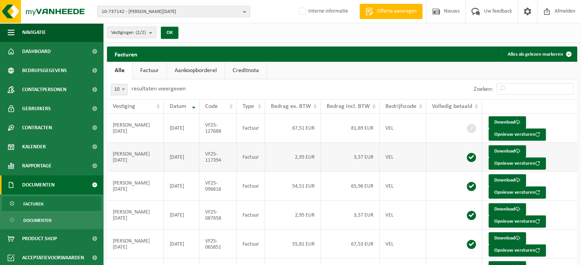
click at [407, 160] on td "VEL" at bounding box center [403, 157] width 47 height 29
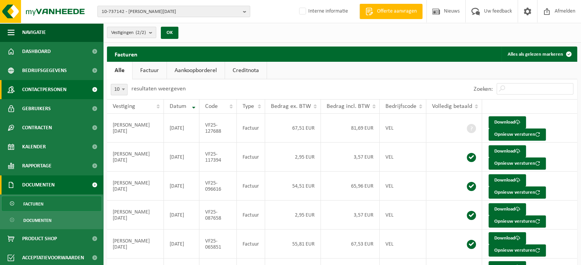
click at [65, 90] on span "Contactpersonen" at bounding box center [44, 89] width 44 height 19
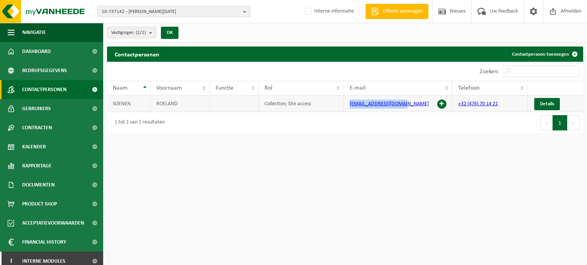
drag, startPoint x: 400, startPoint y: 106, endPoint x: 339, endPoint y: 109, distance: 61.2
click at [339, 109] on tr "SOENEN ROELAND Collection; Site access info@roelandsoenen.be +32 (476) 70 14 21…" at bounding box center [345, 103] width 476 height 17
copy tr "info@roelandsoenen.be"
click at [130, 11] on span "10-737142 - SOENEN LUDWIG NOEL - ROESELARE" at bounding box center [171, 11] width 138 height 11
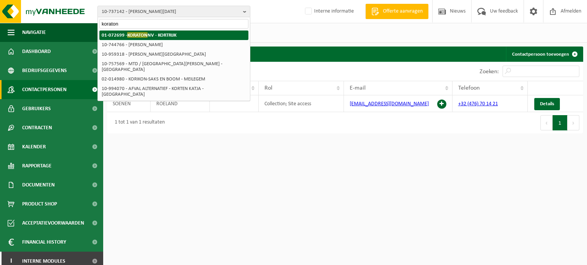
type input "koraton"
click at [157, 36] on strong "01-072699 - KORATON NV - KORTRIJK" at bounding box center [139, 35] width 75 height 6
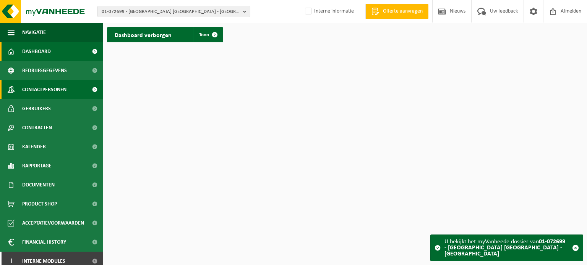
click at [57, 92] on span "Contactpersonen" at bounding box center [44, 89] width 44 height 19
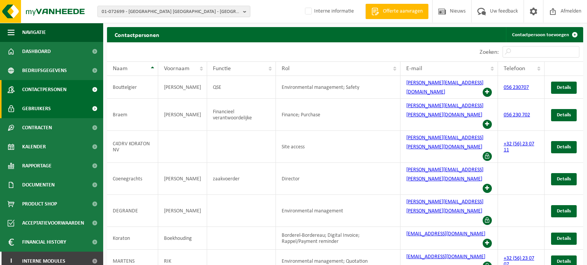
click at [47, 110] on span "Gebruikers" at bounding box center [36, 108] width 29 height 19
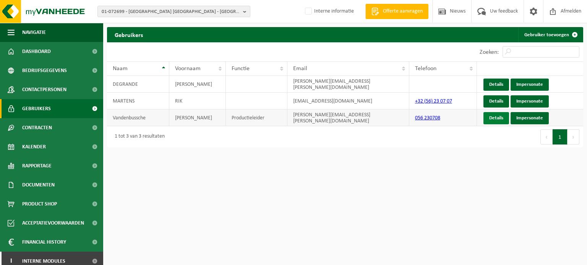
click at [492, 121] on link "Details" at bounding box center [496, 118] width 26 height 12
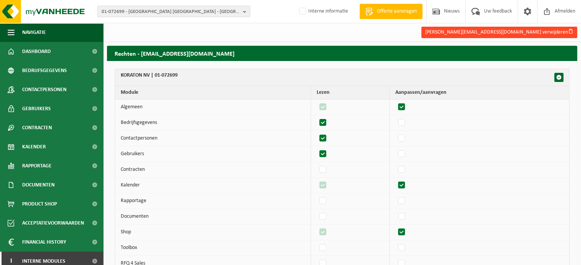
click at [509, 33] on button "[PERSON_NAME][EMAIL_ADDRESS][DOMAIN_NAME] verwijderen" at bounding box center [499, 32] width 156 height 11
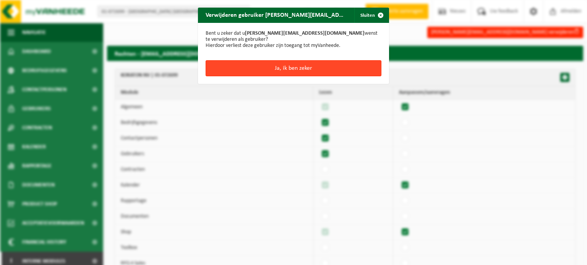
click at [269, 68] on button "Ja, ik ben zeker" at bounding box center [293, 68] width 176 height 16
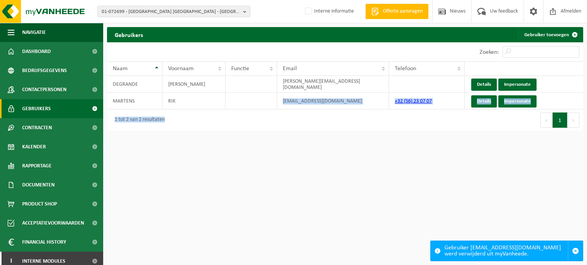
click at [280, 109] on div "10 25 50 100 10 resultaten weergeven Zoeken: Naam Voornaam Functie Email Telefo…" at bounding box center [345, 86] width 476 height 89
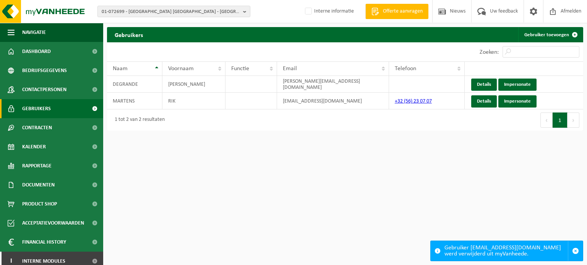
click at [369, 178] on html "01-072699 - KORATON [GEOGRAPHIC_DATA] - [GEOGRAPHIC_DATA] 01-072699 - KORATON […" at bounding box center [293, 132] width 587 height 265
click at [42, 95] on span "Contactpersonen" at bounding box center [44, 89] width 44 height 19
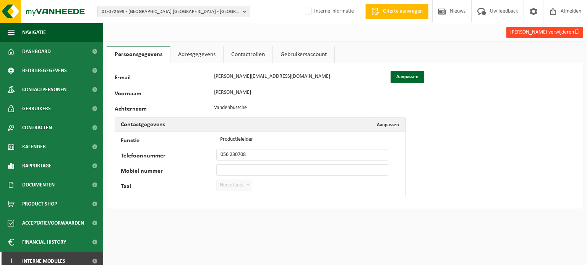
click at [535, 35] on button "Francis Vandenbussche verwijderen" at bounding box center [544, 32] width 77 height 11
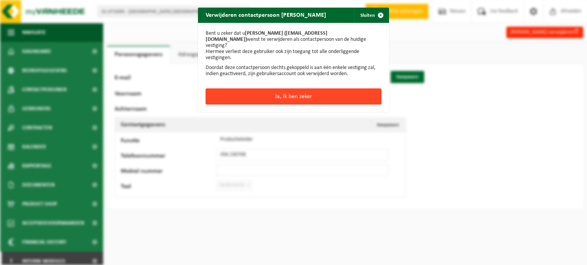
click at [341, 96] on button "Ja, ik ben zeker" at bounding box center [293, 97] width 176 height 16
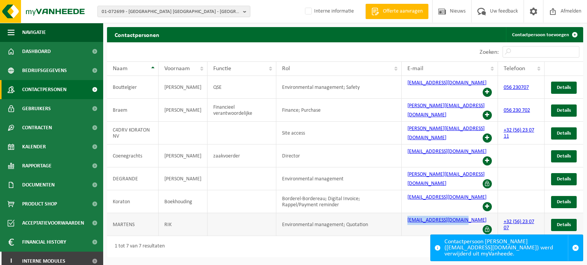
drag, startPoint x: 461, startPoint y: 188, endPoint x: 392, endPoint y: 191, distance: 69.6
click at [392, 213] on tr "[PERSON_NAME] Environmental management; Quotation [PERSON_NAME][EMAIL_ADDRESS][…" at bounding box center [345, 224] width 476 height 23
copy tr "[EMAIL_ADDRESS][DOMAIN_NAME]"
click at [291, 238] on html "01-072699 - KORATON [GEOGRAPHIC_DATA] - [GEOGRAPHIC_DATA] 01-072699 - KORATON […" at bounding box center [293, 132] width 587 height 265
click at [276, 227] on html "01-072699 - KORATON [GEOGRAPHIC_DATA] - [GEOGRAPHIC_DATA] 01-072699 - KORATON […" at bounding box center [293, 132] width 587 height 265
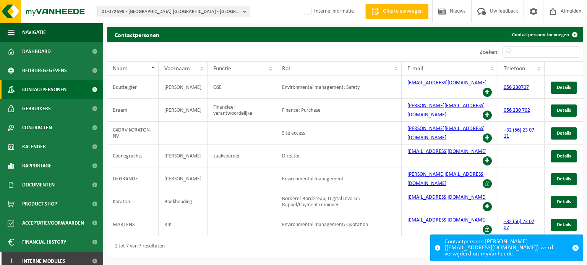
click at [154, 14] on span "01-072699 - [GEOGRAPHIC_DATA] [GEOGRAPHIC_DATA] - [GEOGRAPHIC_DATA]" at bounding box center [171, 11] width 138 height 11
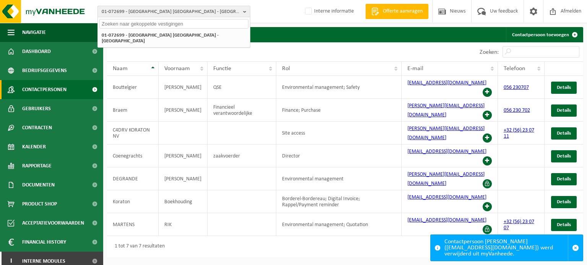
paste input "10-737142"
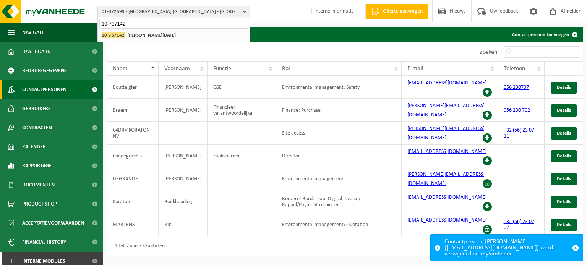
type input "10-737142"
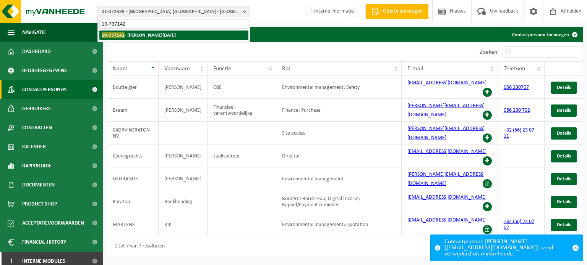
click at [133, 37] on strong "10-737142 - [PERSON_NAME][DATE]" at bounding box center [139, 35] width 74 height 6
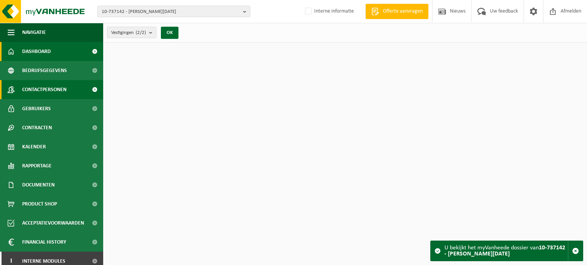
click at [50, 85] on span "Contactpersonen" at bounding box center [44, 89] width 44 height 19
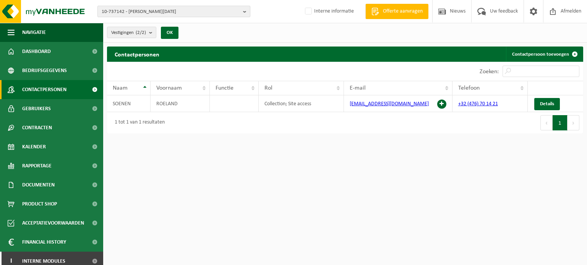
click at [126, 13] on span "10-737142 - [PERSON_NAME][DATE]" at bounding box center [171, 11] width 138 height 11
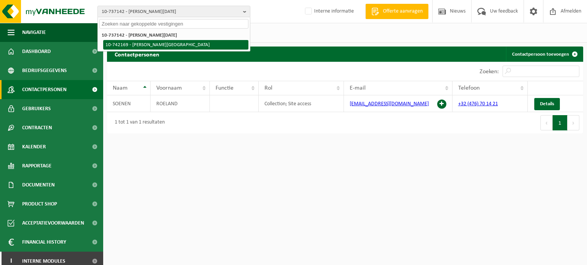
click at [140, 44] on li "10-742169 - [PERSON_NAME][GEOGRAPHIC_DATA]" at bounding box center [175, 45] width 145 height 10
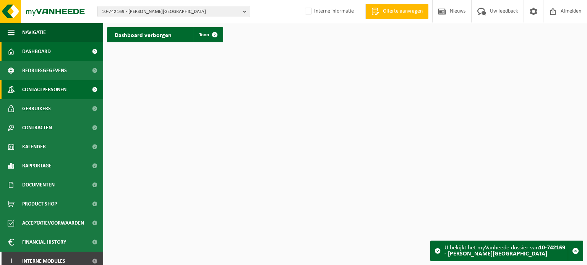
click at [26, 88] on span "Contactpersonen" at bounding box center [44, 89] width 44 height 19
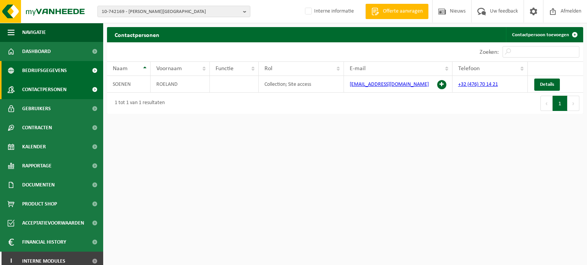
click at [30, 66] on span "Bedrijfsgegevens" at bounding box center [44, 70] width 45 height 19
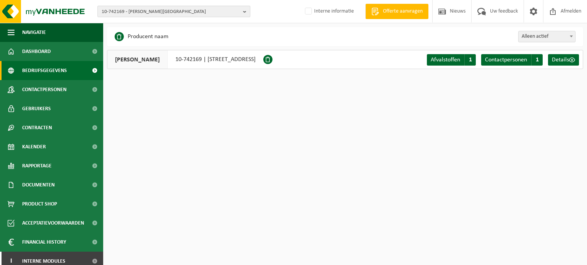
drag, startPoint x: 194, startPoint y: 2, endPoint x: 192, endPoint y: 7, distance: 5.9
click at [194, 3] on div "10-742169 - SOENEN ROELAND - ROESELARE 10-737142 - SOENEN LUDWIG NOEL - ROESELA…" at bounding box center [293, 11] width 587 height 23
click at [191, 15] on span "10-742169 - [PERSON_NAME][GEOGRAPHIC_DATA]" at bounding box center [171, 11] width 138 height 11
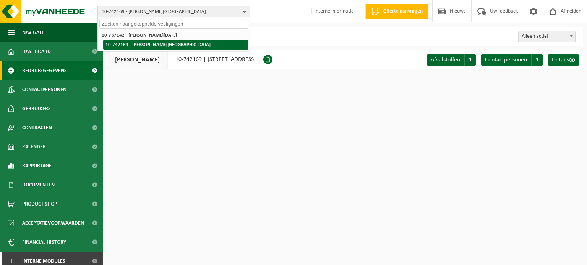
click at [149, 39] on li "10-737142 - [PERSON_NAME][DATE]" at bounding box center [173, 36] width 149 height 10
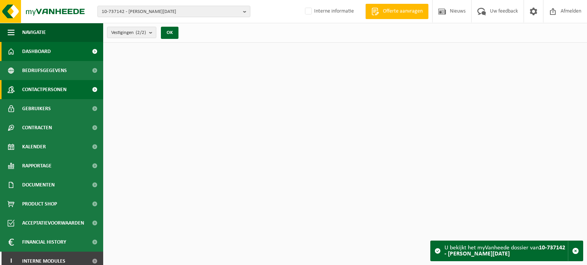
click at [71, 90] on link "Contactpersonen" at bounding box center [51, 89] width 103 height 19
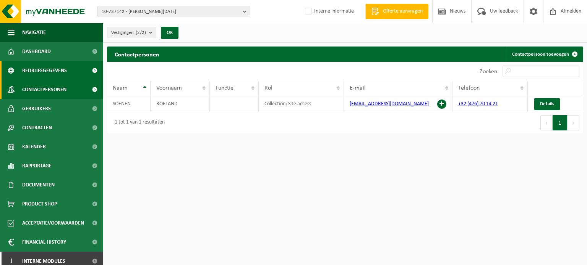
click at [59, 70] on span "Bedrijfsgegevens" at bounding box center [44, 70] width 45 height 19
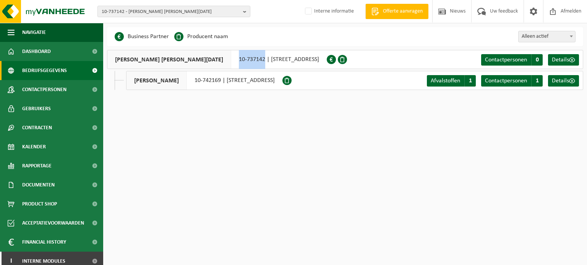
drag, startPoint x: 182, startPoint y: 63, endPoint x: 215, endPoint y: 63, distance: 33.2
click at [215, 63] on div "SOENEN LUDWIG NOEL 10-737142 | DUIVIGESTRAAT 46, 8800 ROESELARE" at bounding box center [217, 59] width 220 height 19
copy div "10-737142"
